Goal: Task Accomplishment & Management: Complete application form

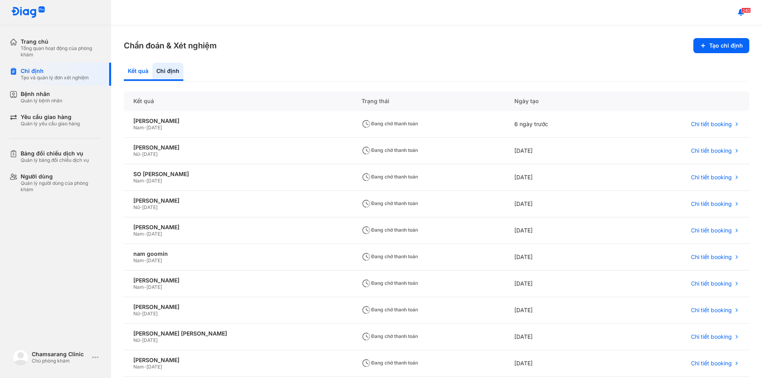
click at [152, 67] on div "Kết quả" at bounding box center [167, 72] width 31 height 18
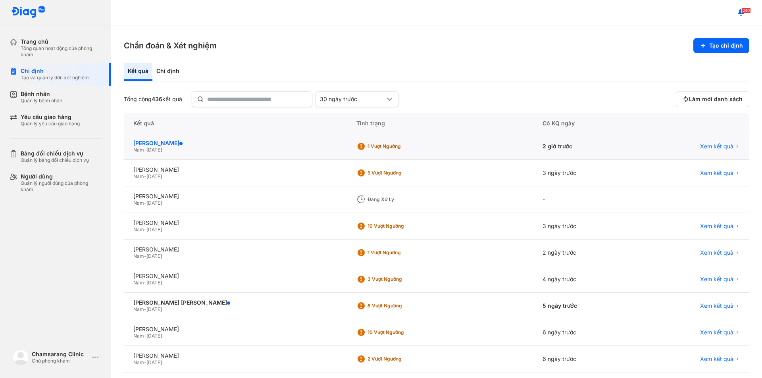
click at [215, 145] on div "[PERSON_NAME]" at bounding box center [235, 143] width 204 height 7
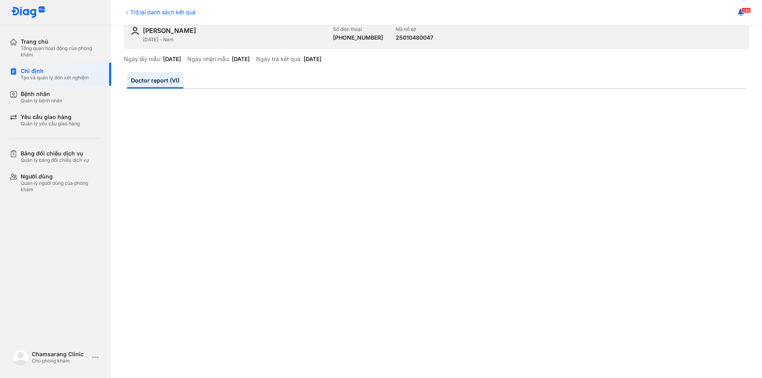
scroll to position [40, 0]
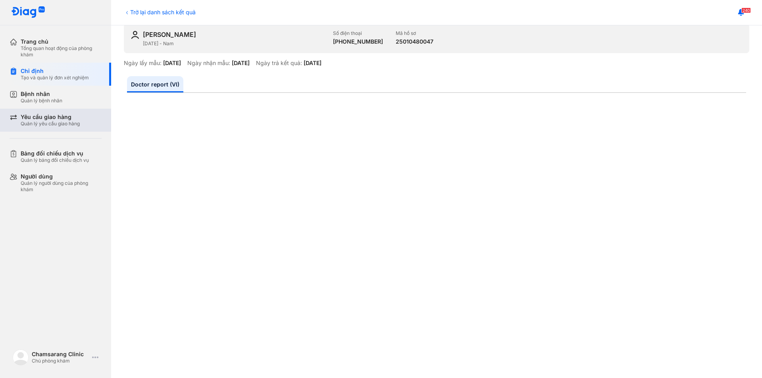
click at [57, 116] on div "Yêu cầu giao hàng" at bounding box center [50, 116] width 59 height 7
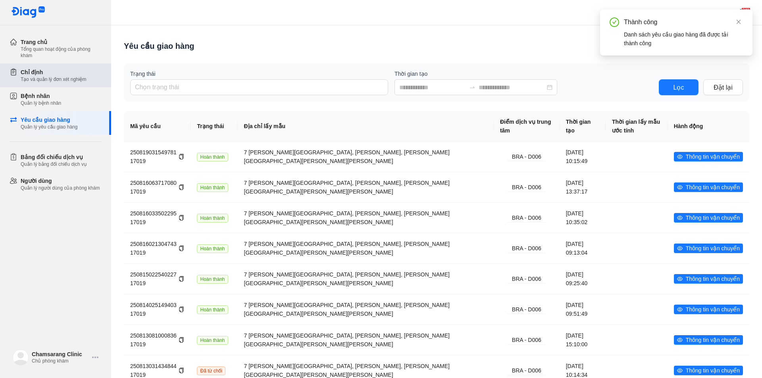
click at [61, 78] on div "Tạo và quản lý đơn xét nghiệm" at bounding box center [53, 79] width 65 height 6
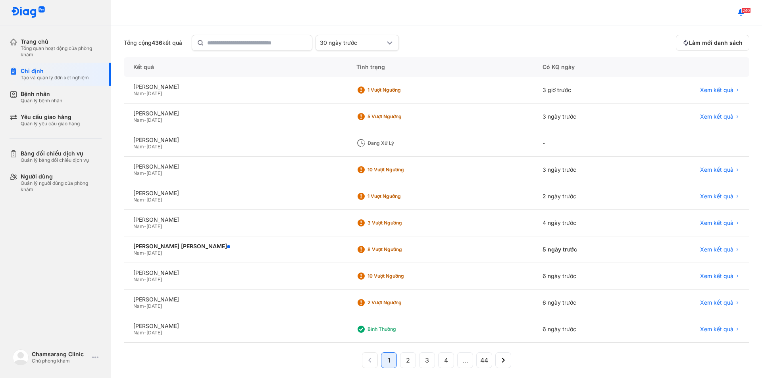
scroll to position [62, 0]
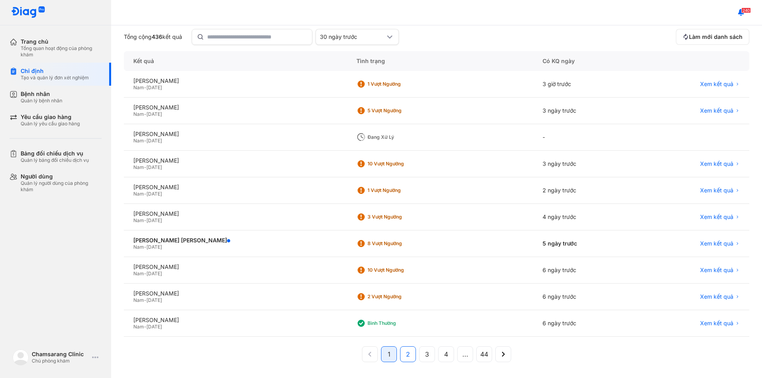
click at [406, 354] on span "2" at bounding box center [408, 354] width 4 height 10
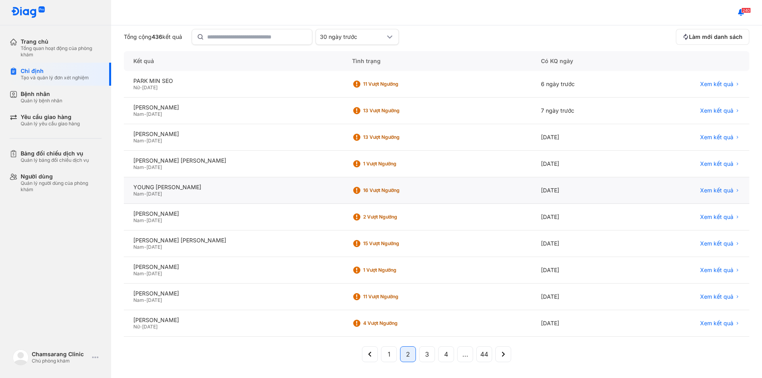
click at [363, 191] on div "16 Vượt ngưỡng" at bounding box center [394, 190] width 63 height 6
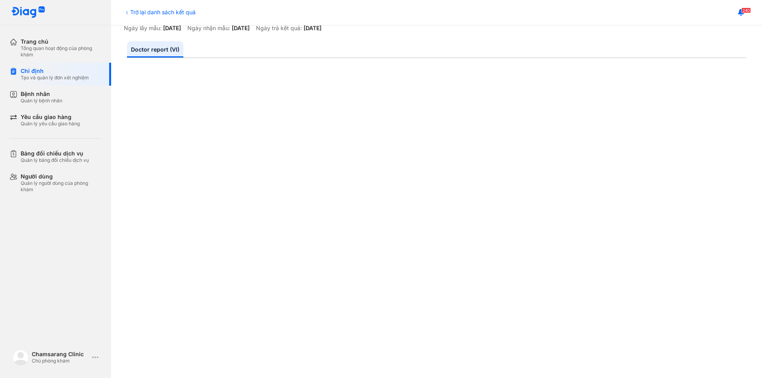
scroll to position [75, 0]
click at [95, 357] on use at bounding box center [95, 358] width 6 height 2
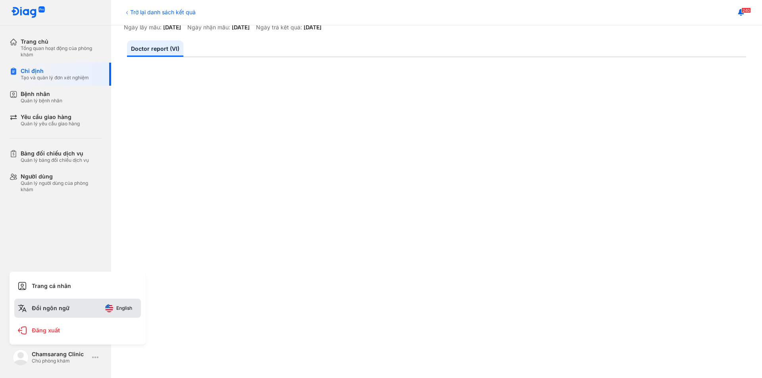
click at [117, 311] on button "English" at bounding box center [119, 308] width 38 height 13
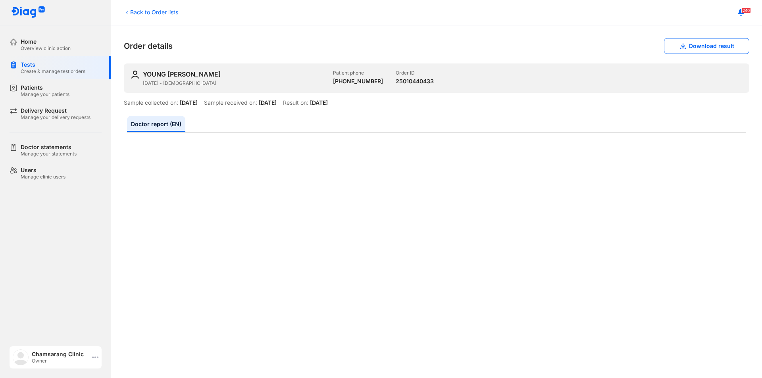
click at [94, 355] on icon at bounding box center [95, 357] width 6 height 6
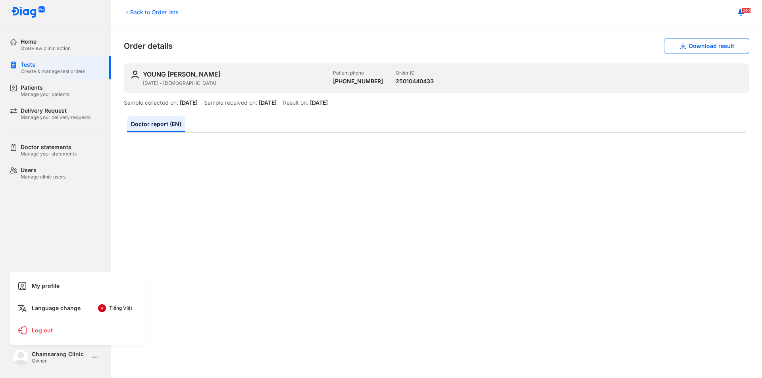
click at [111, 307] on span "Tiếng Việt" at bounding box center [120, 308] width 23 height 6
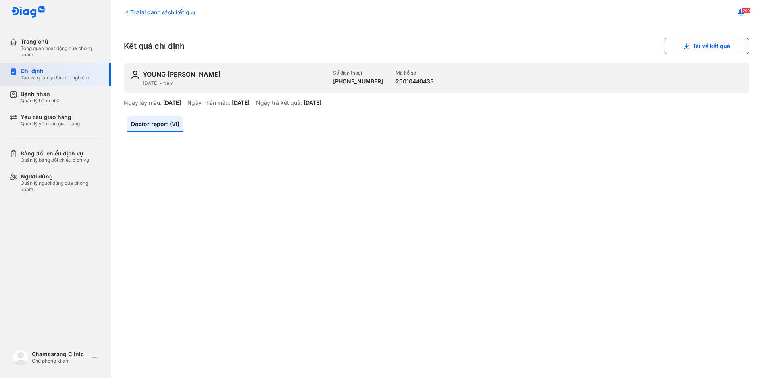
click at [46, 77] on div "Tạo và quản lý đơn xét nghiệm" at bounding box center [55, 78] width 68 height 6
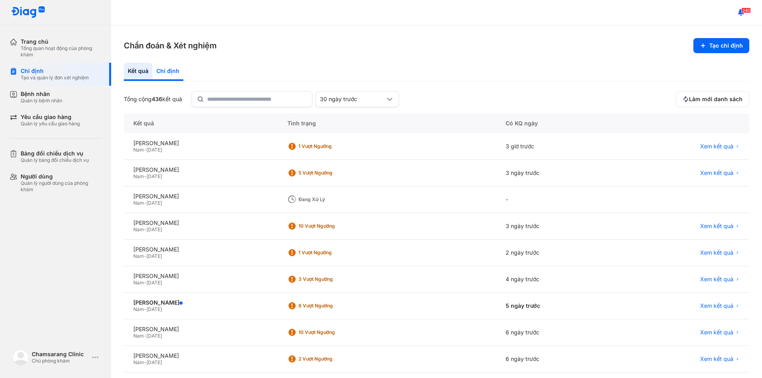
click at [175, 68] on div "Chỉ định" at bounding box center [167, 72] width 31 height 18
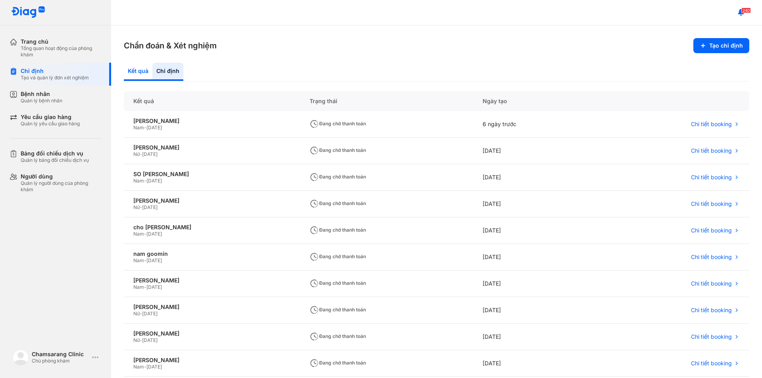
click at [152, 71] on div "Kết quả" at bounding box center [167, 72] width 31 height 18
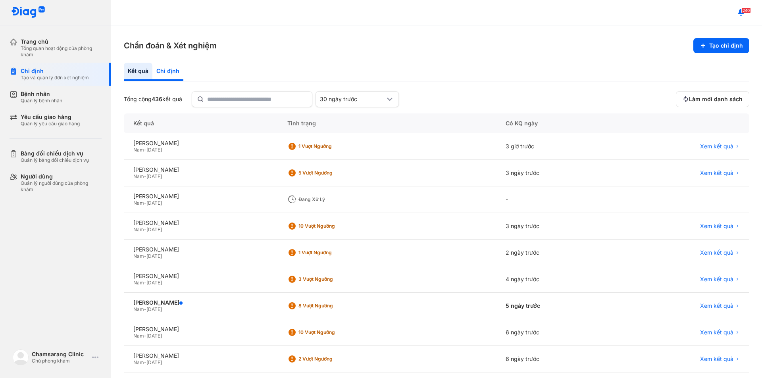
click at [163, 71] on div "Chỉ định" at bounding box center [167, 72] width 31 height 18
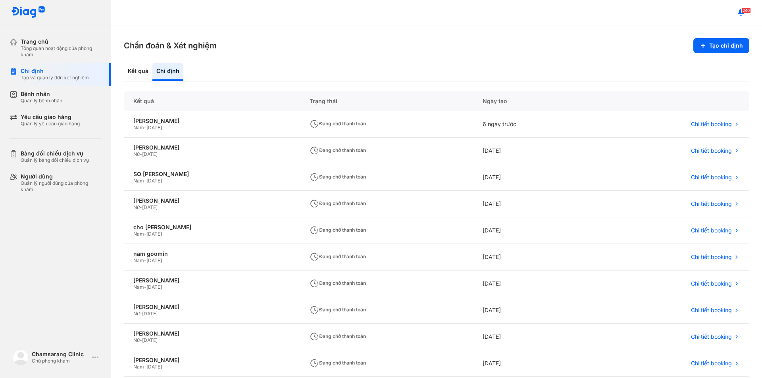
click at [400, 33] on div "Chẩn đoán & Xét nghiệm Tạo chỉ định Kết quả Chỉ định Kết quả Trạng thái Ngày tạ…" at bounding box center [436, 201] width 651 height 353
click at [162, 128] on span "[DATE]" at bounding box center [153, 128] width 15 height 6
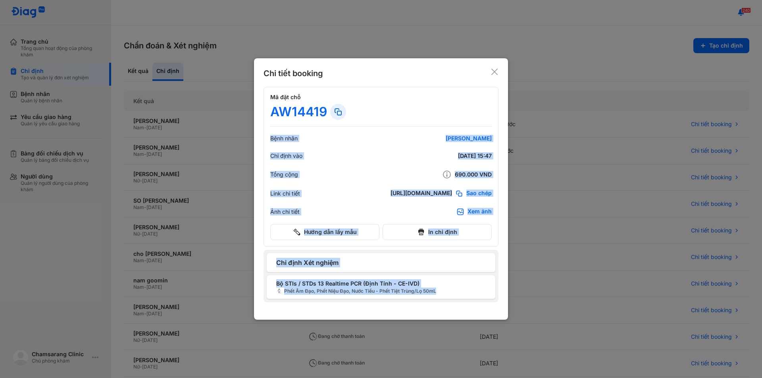
drag, startPoint x: 328, startPoint y: 115, endPoint x: 247, endPoint y: 106, distance: 81.8
click at [247, 106] on div "Chi tiết booking Mã đặt chỗ AW14419 Bệnh nhân choi jun hoo Chỉ định vào 19/08/2…" at bounding box center [381, 189] width 762 height 378
click at [334, 128] on div "Mã đặt chỗ AW14419 Bệnh nhân choi jun hoo Chỉ định vào 19/08/2025 15:47 Tổng cộ…" at bounding box center [380, 167] width 235 height 160
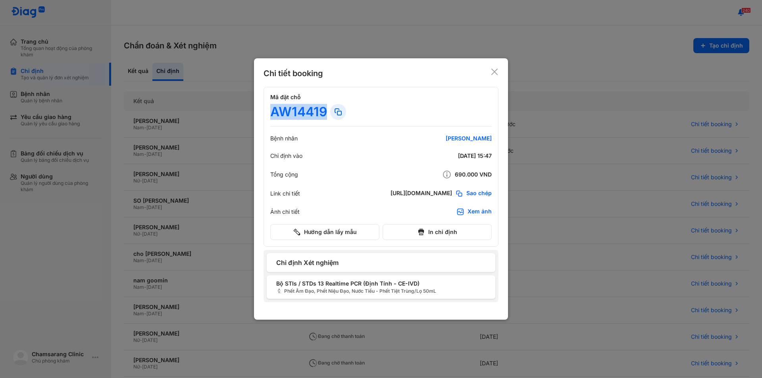
drag, startPoint x: 328, startPoint y: 111, endPoint x: 270, endPoint y: 109, distance: 58.0
click at [270, 109] on div "Mã đặt chỗ AW14419 Bệnh nhân choi jun hoo Chỉ định vào 19/08/2025 15:47 Tổng cộ…" at bounding box center [380, 167] width 235 height 160
copy div "AW14419"
click at [491, 69] on use at bounding box center [494, 72] width 6 height 6
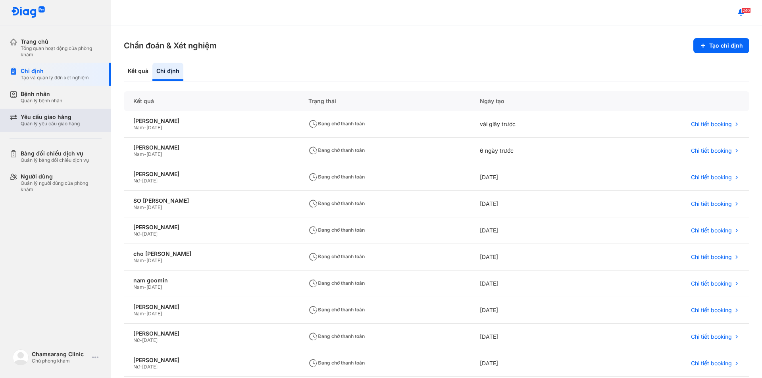
click at [69, 119] on div "Yêu cầu giao hàng" at bounding box center [50, 116] width 59 height 7
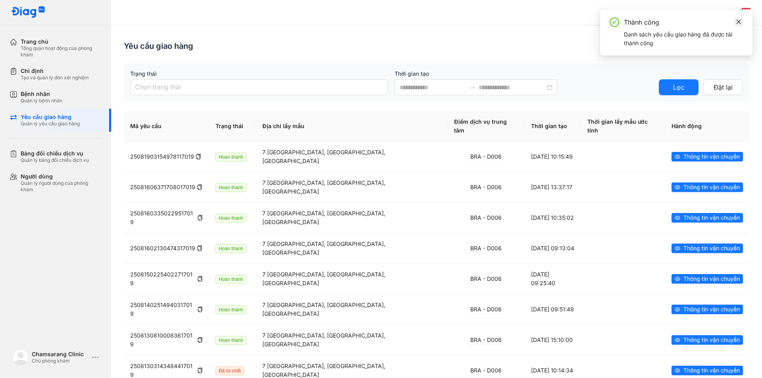
click at [737, 19] on icon "close" at bounding box center [738, 22] width 6 height 6
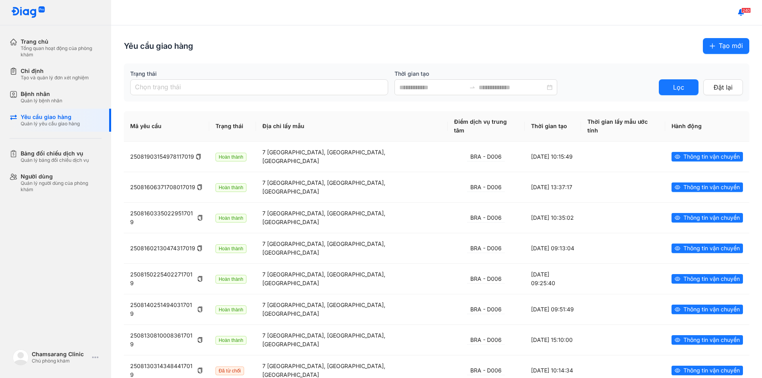
click at [726, 48] on span "Tạo mới" at bounding box center [730, 46] width 24 height 10
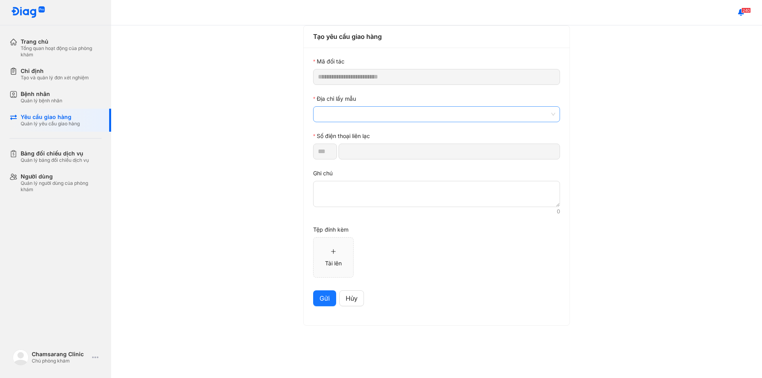
click at [374, 120] on span at bounding box center [436, 114] width 237 height 15
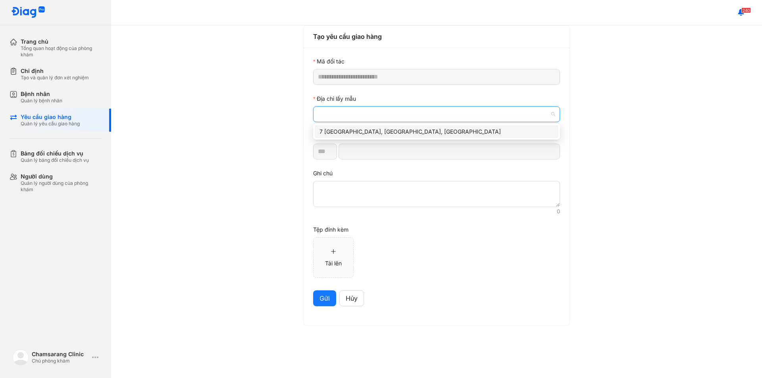
click at [372, 133] on div "7 Hà Huy Tập, Tân Phong, Quận 7, Thành phố Hồ Chí Minh" at bounding box center [436, 131] width 234 height 9
type input "*********"
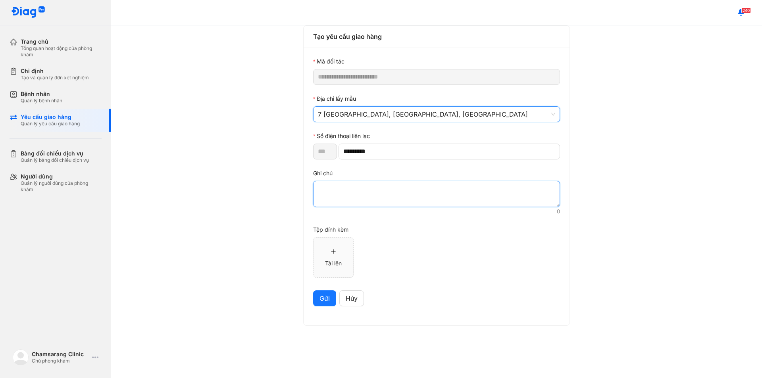
click at [371, 196] on textarea at bounding box center [436, 194] width 247 height 26
paste textarea "*******"
type textarea "*******"
click at [323, 300] on span "Gửi" at bounding box center [324, 299] width 10 height 10
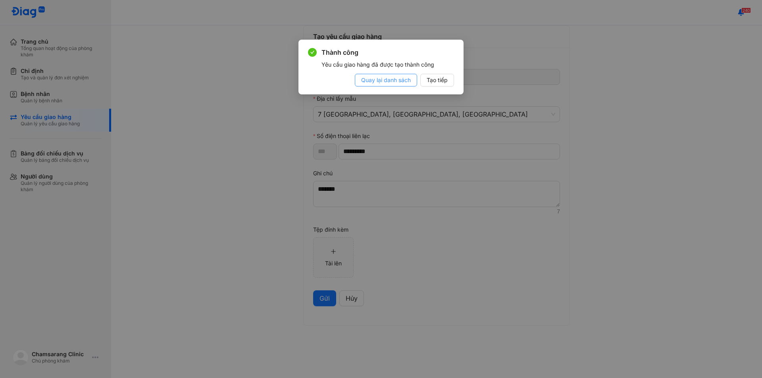
click at [399, 81] on span "Quay lại danh sách" at bounding box center [386, 80] width 50 height 9
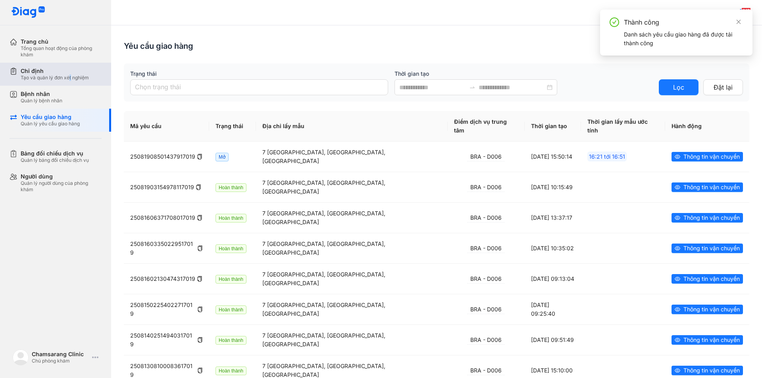
click at [71, 75] on div "Tạo và quản lý đơn xét nghiệm" at bounding box center [55, 78] width 68 height 6
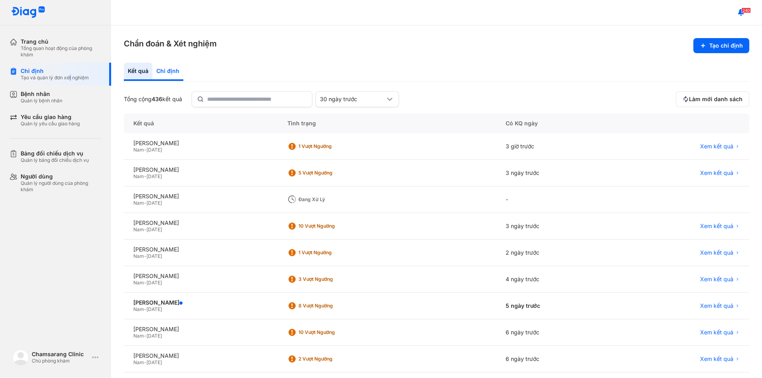
click at [173, 71] on div "Chỉ định" at bounding box center [167, 72] width 31 height 18
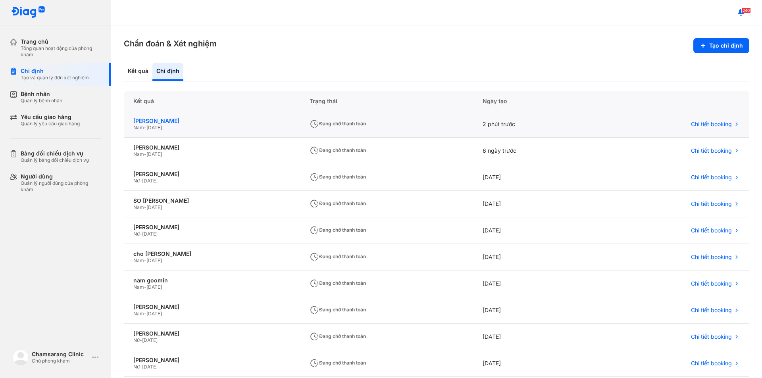
click at [192, 123] on div "choi jun hoo" at bounding box center [211, 120] width 157 height 7
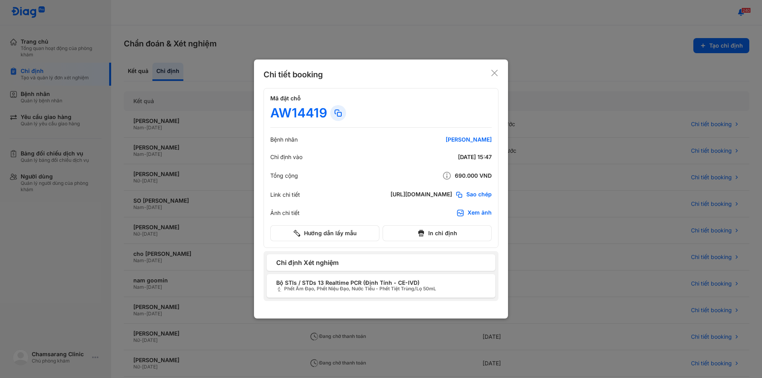
click at [374, 289] on span "Phết Âm Đạo, Phết Niệu Đạo, Nước Tiểu - Phết Tiệt Trùng/Lọ 50mL" at bounding box center [380, 289] width 209 height 6
drag, startPoint x: 294, startPoint y: 287, endPoint x: 347, endPoint y: 286, distance: 52.4
click at [347, 286] on span "Phết Âm Đạo, Phết Niệu Đạo, Nước Tiểu - Phết Tiệt Trùng/Lọ 50mL" at bounding box center [380, 289] width 209 height 6
click at [364, 285] on span "Bộ STIs / STDs 13 Realtime PCR (Định Tính - CE-IVD)" at bounding box center [380, 283] width 209 height 6
click at [493, 73] on icon at bounding box center [494, 73] width 8 height 8
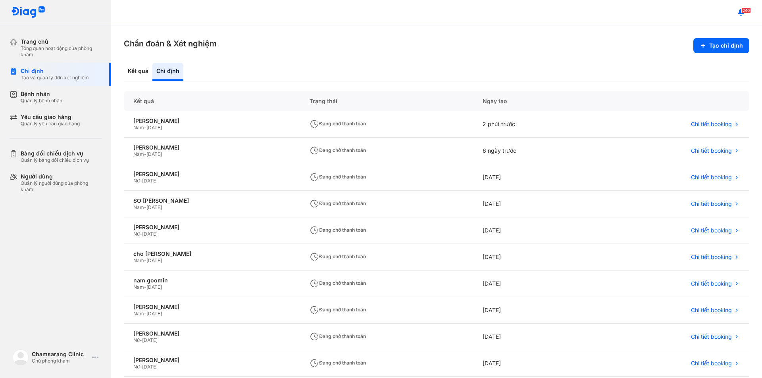
click at [484, 73] on div "Kết quả Chỉ định" at bounding box center [436, 72] width 625 height 19
click at [284, 56] on div "Chẩn đoán & Xét nghiệm Tạo chỉ định Kết quả Chỉ định Kết quả Trạng thái Ngày tạ…" at bounding box center [436, 201] width 651 height 353
